Goal: Task Accomplishment & Management: Manage account settings

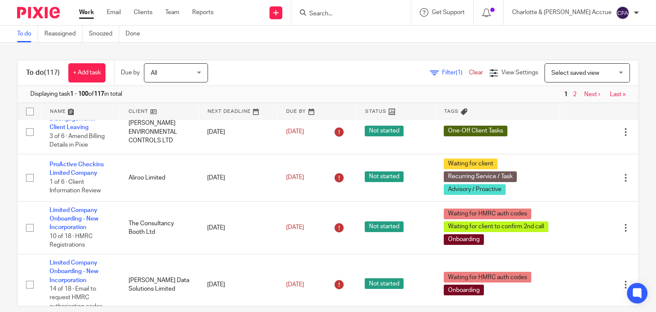
scroll to position [658, 0]
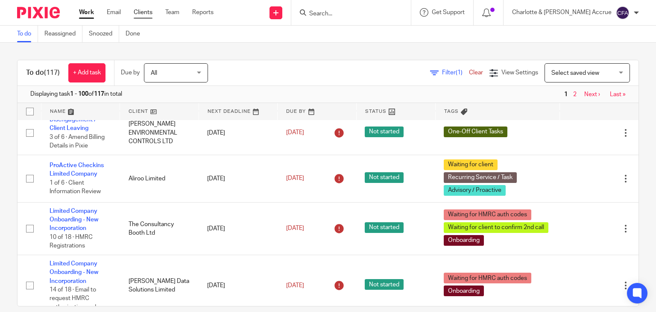
click at [140, 13] on link "Clients" at bounding box center [143, 12] width 19 height 9
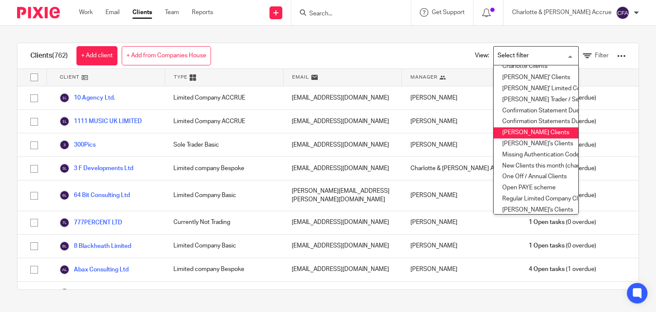
scroll to position [104, 0]
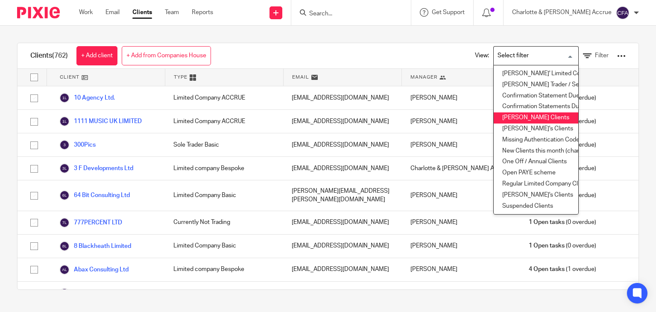
click at [528, 112] on li "Finn's Clients" at bounding box center [536, 117] width 85 height 11
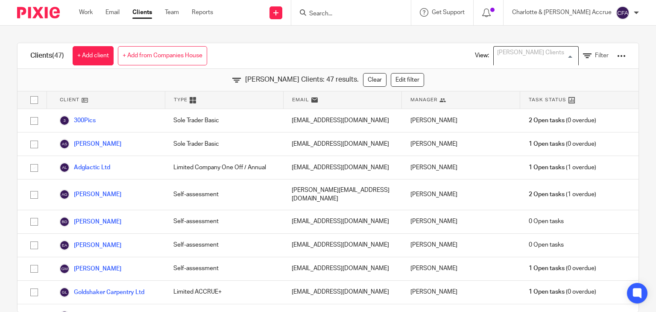
scroll to position [7, 0]
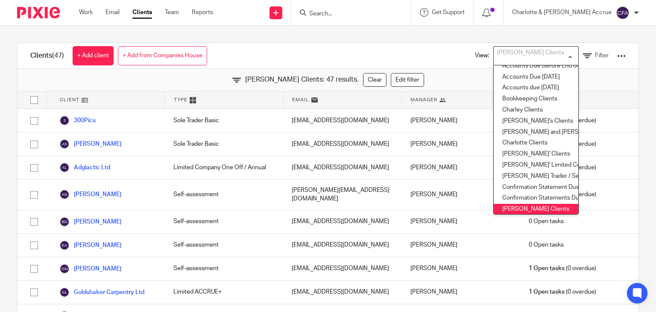
click at [363, 12] on input "Search" at bounding box center [346, 14] width 77 height 8
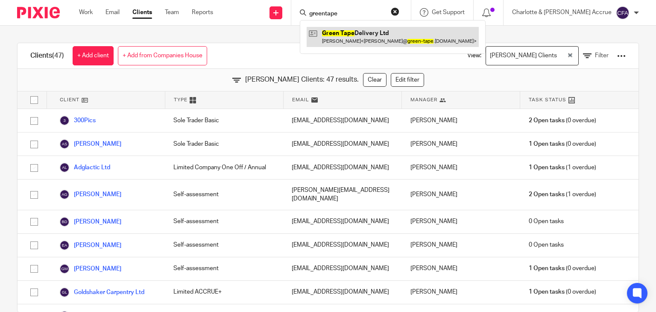
type input "greentape"
click at [373, 44] on link at bounding box center [393, 37] width 172 height 20
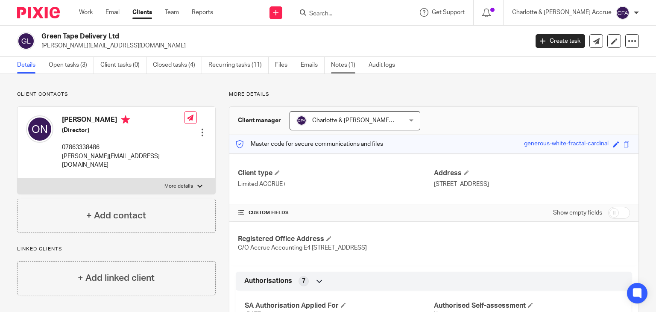
click at [338, 62] on link "Notes (1)" at bounding box center [346, 65] width 31 height 17
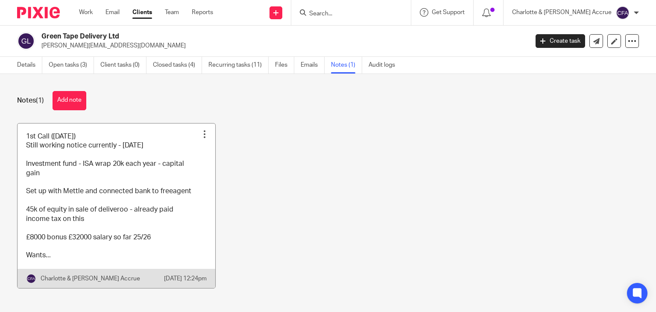
click at [110, 182] on link at bounding box center [117, 205] width 198 height 164
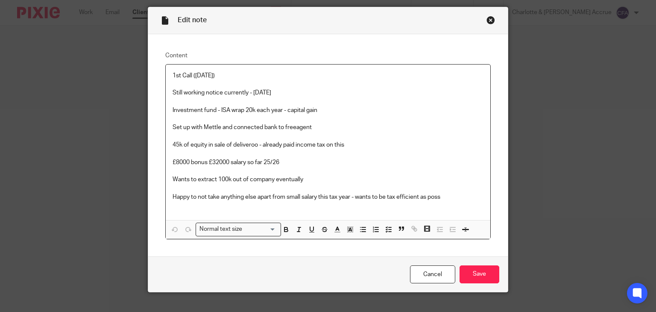
scroll to position [41, 0]
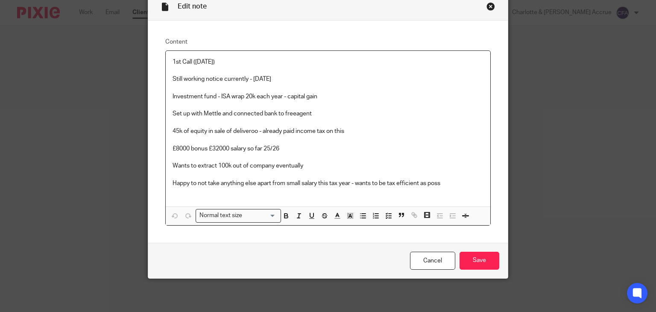
click at [489, 6] on div "Close this dialog window" at bounding box center [490, 6] width 9 height 9
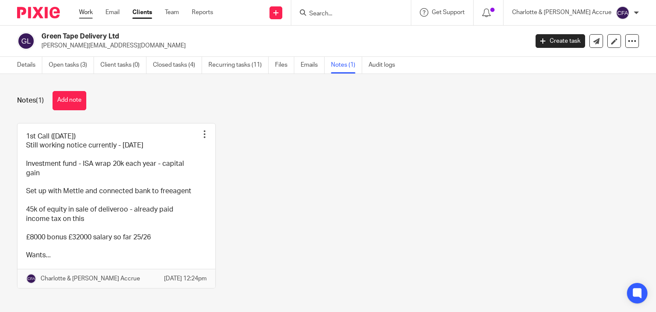
click at [82, 13] on link "Work" at bounding box center [86, 12] width 14 height 9
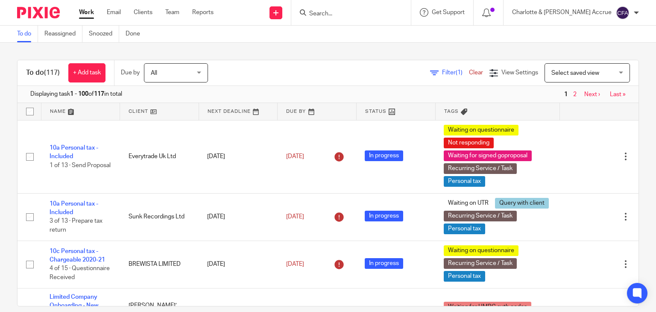
click at [430, 71] on icon at bounding box center [434, 73] width 9 height 9
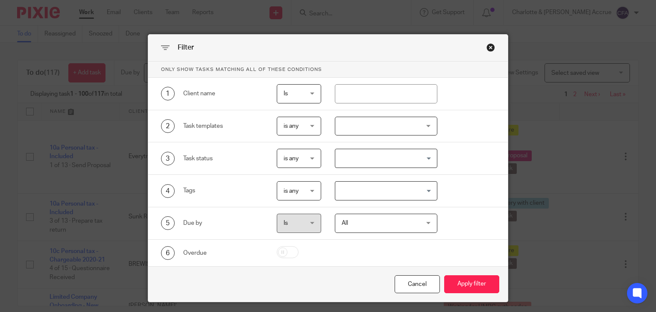
click at [375, 187] on input "Search for option" at bounding box center [384, 190] width 96 height 15
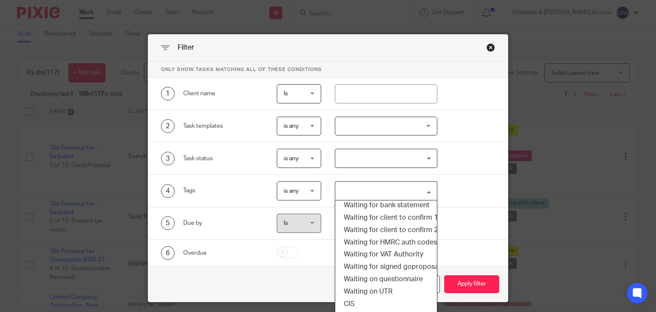
scroll to position [391, 0]
click at [355, 299] on li "CIS" at bounding box center [386, 304] width 102 height 12
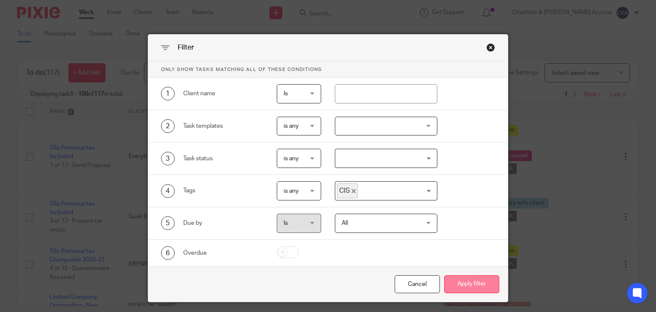
click at [455, 284] on button "Apply filter" at bounding box center [471, 284] width 55 height 18
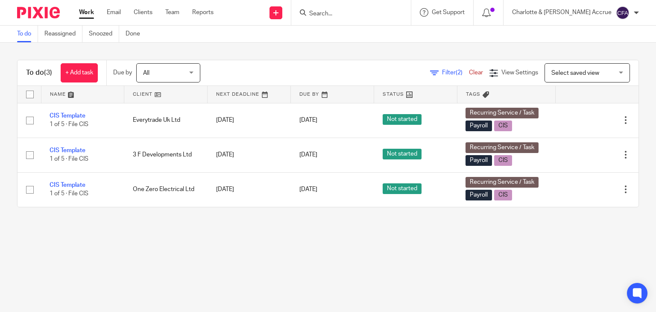
click at [91, 12] on link "Work" at bounding box center [86, 12] width 15 height 9
click at [636, 13] on div at bounding box center [636, 12] width 5 height 5
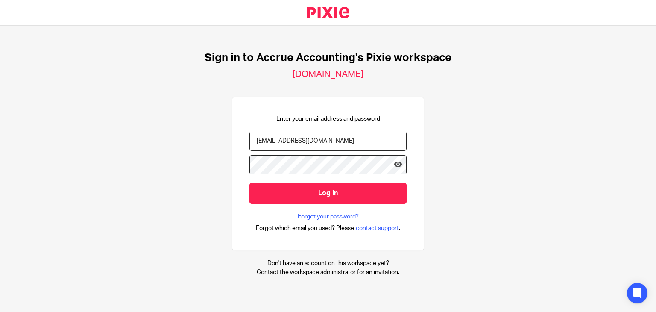
click at [329, 150] on input "[EMAIL_ADDRESS][DOMAIN_NAME]" at bounding box center [327, 141] width 157 height 19
type input "[PERSON_NAME][EMAIL_ADDRESS][DOMAIN_NAME]"
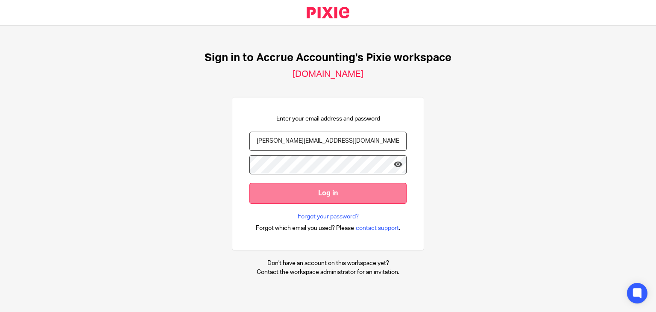
click at [316, 190] on input "Log in" at bounding box center [327, 193] width 157 height 21
